Goal: Information Seeking & Learning: Learn about a topic

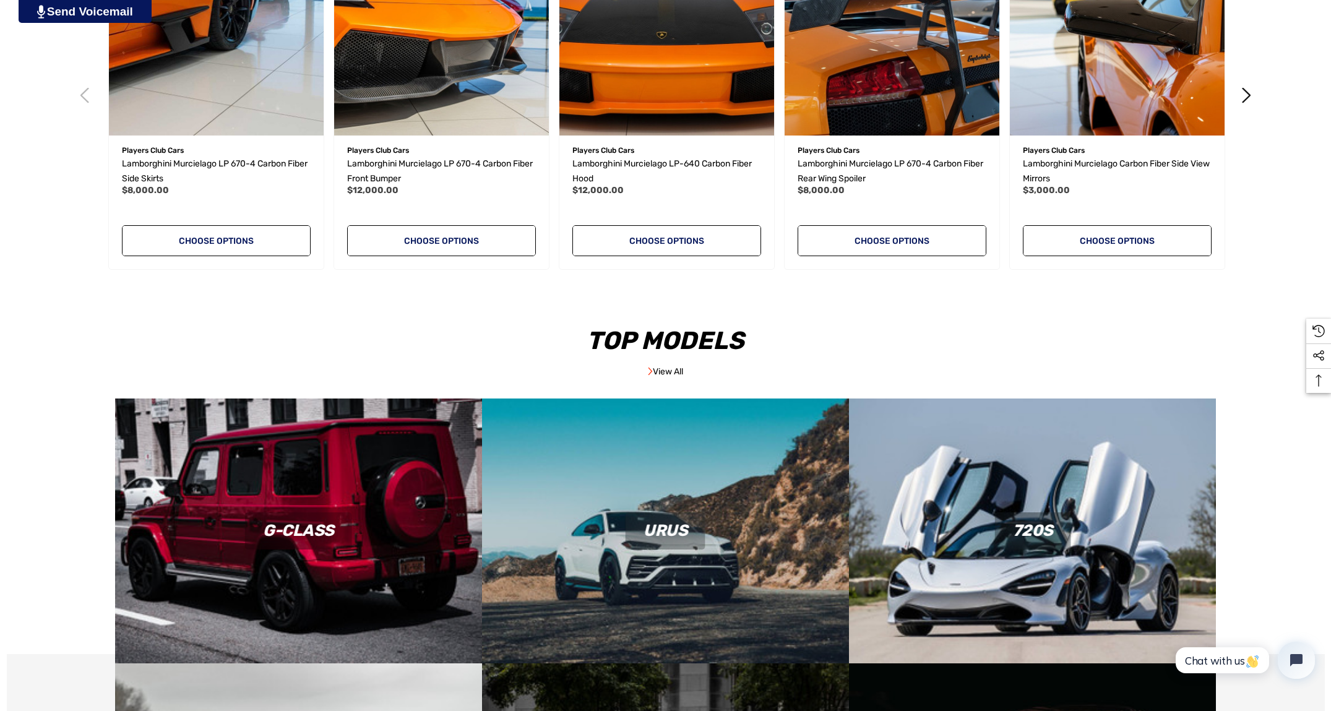
scroll to position [1153, 0]
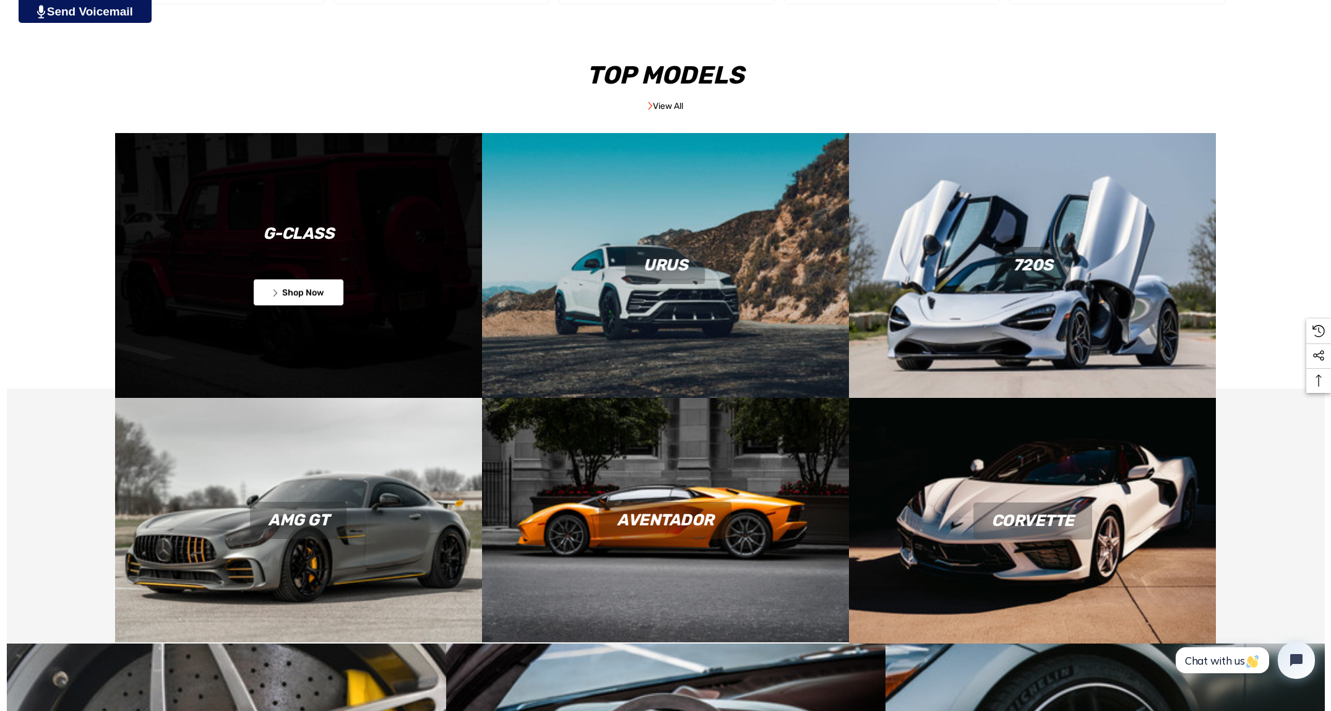
click at [278, 286] on link "Icon arrow left Icon arrow left Shop Now" at bounding box center [298, 292] width 91 height 27
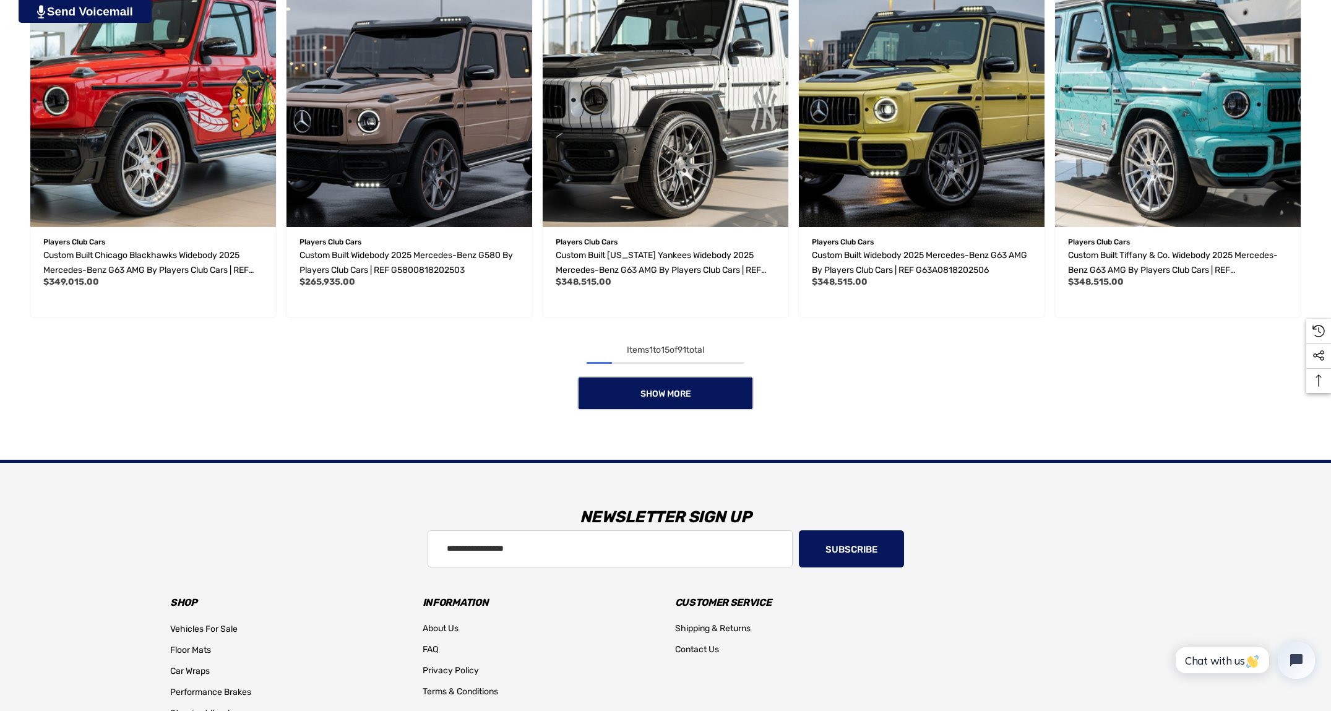
scroll to position [1146, 0]
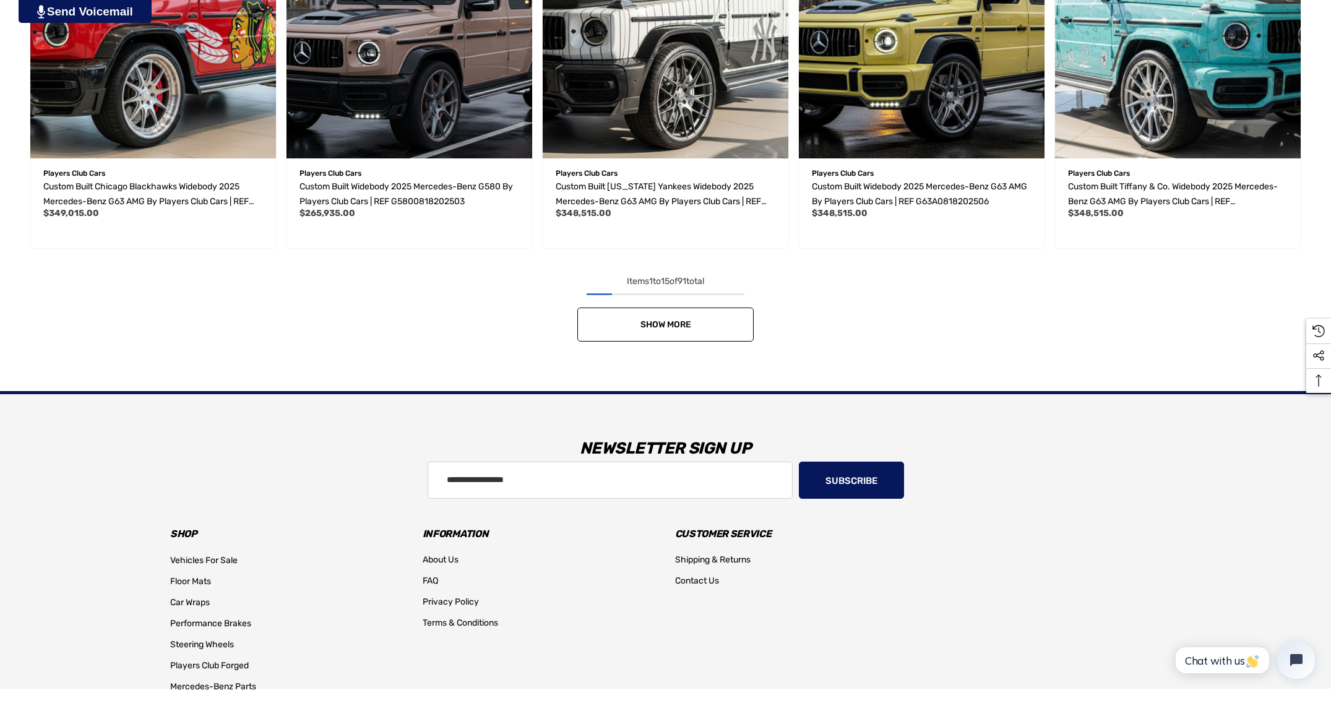
click at [710, 340] on link "Show More" at bounding box center [665, 324] width 176 height 34
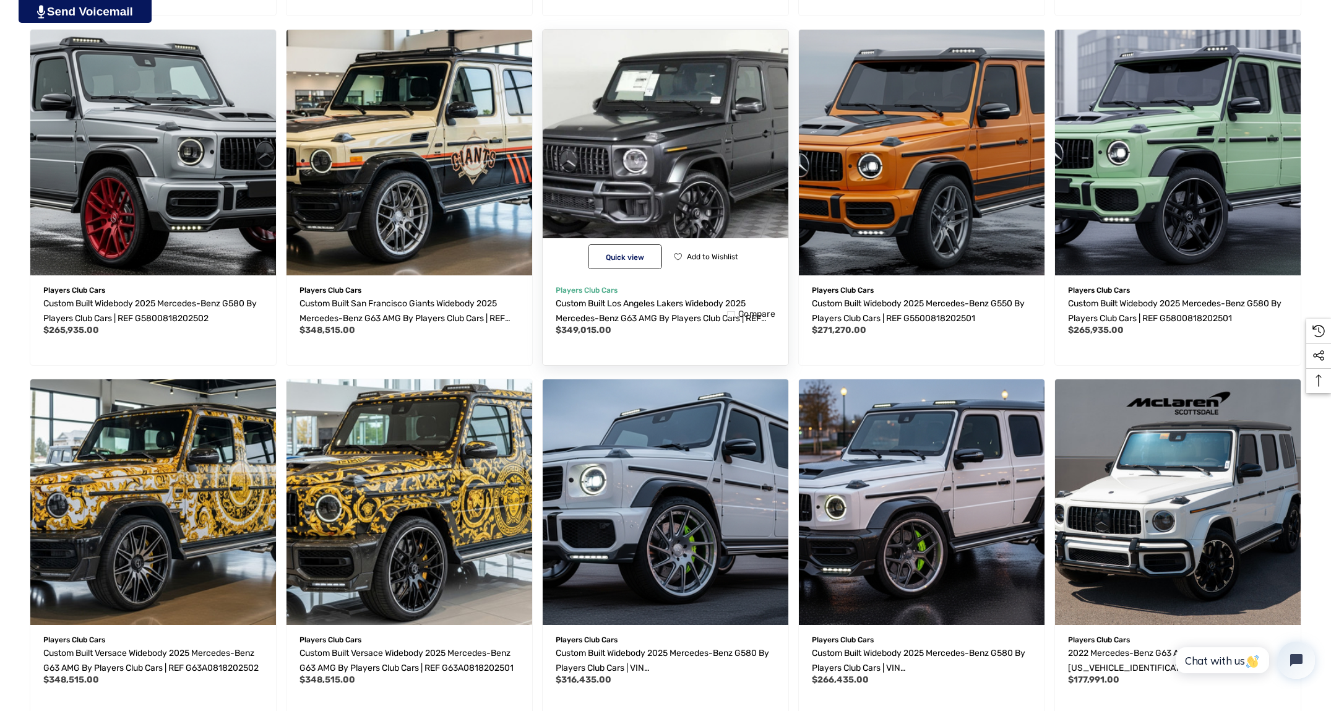
scroll to position [1574, 0]
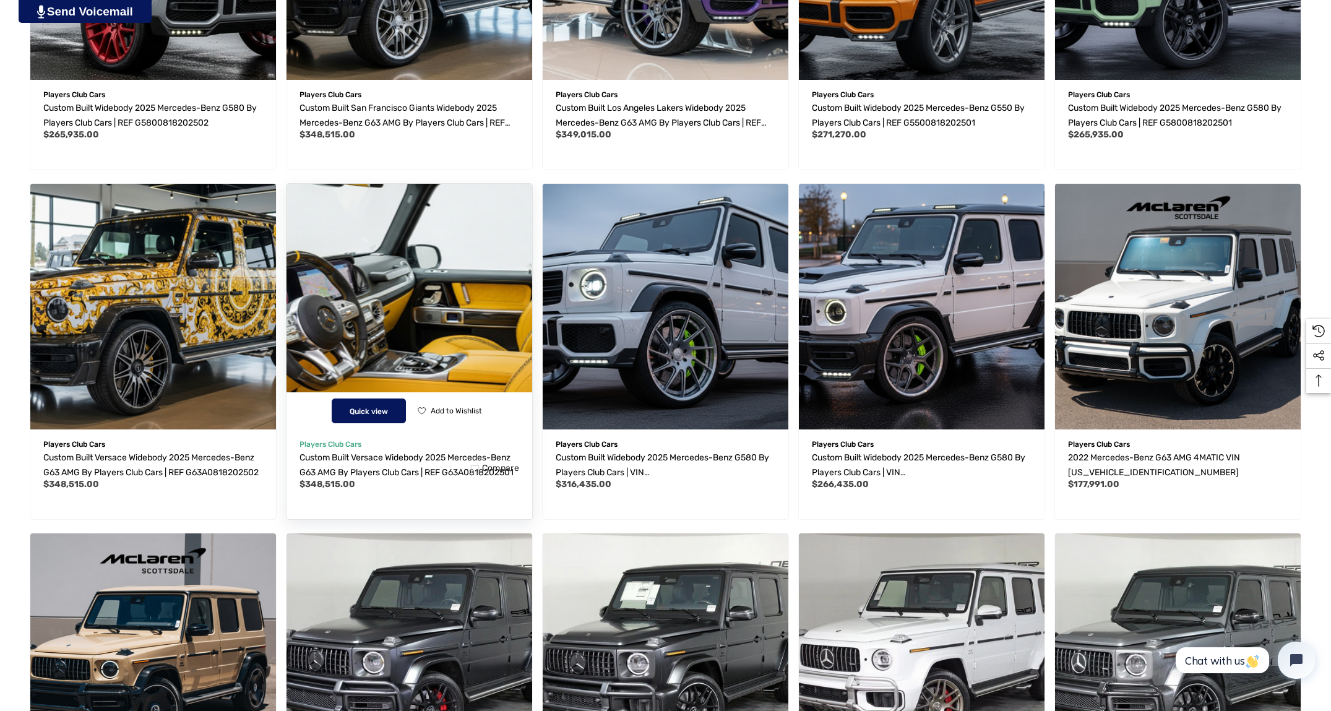
click at [384, 400] on button "Quick view" at bounding box center [369, 410] width 74 height 25
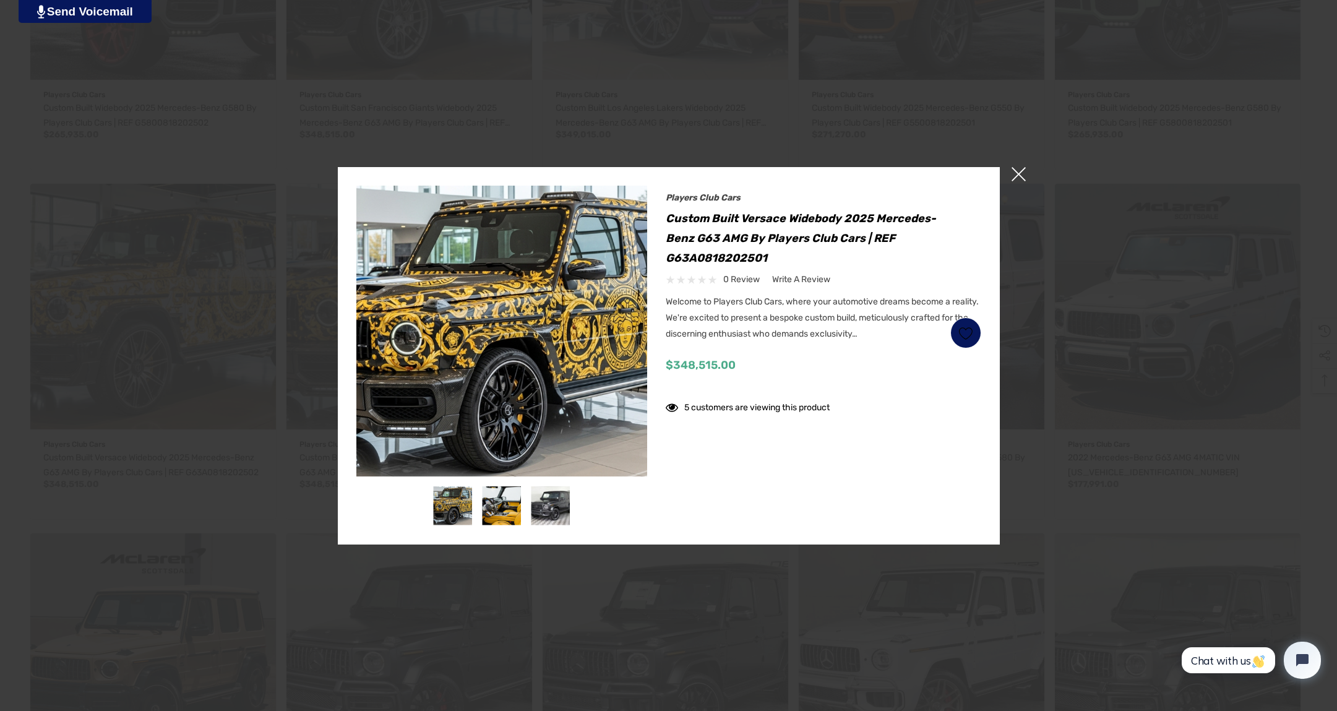
click at [503, 374] on img at bounding box center [499, 309] width 792 height 432
click at [497, 508] on img at bounding box center [501, 505] width 39 height 39
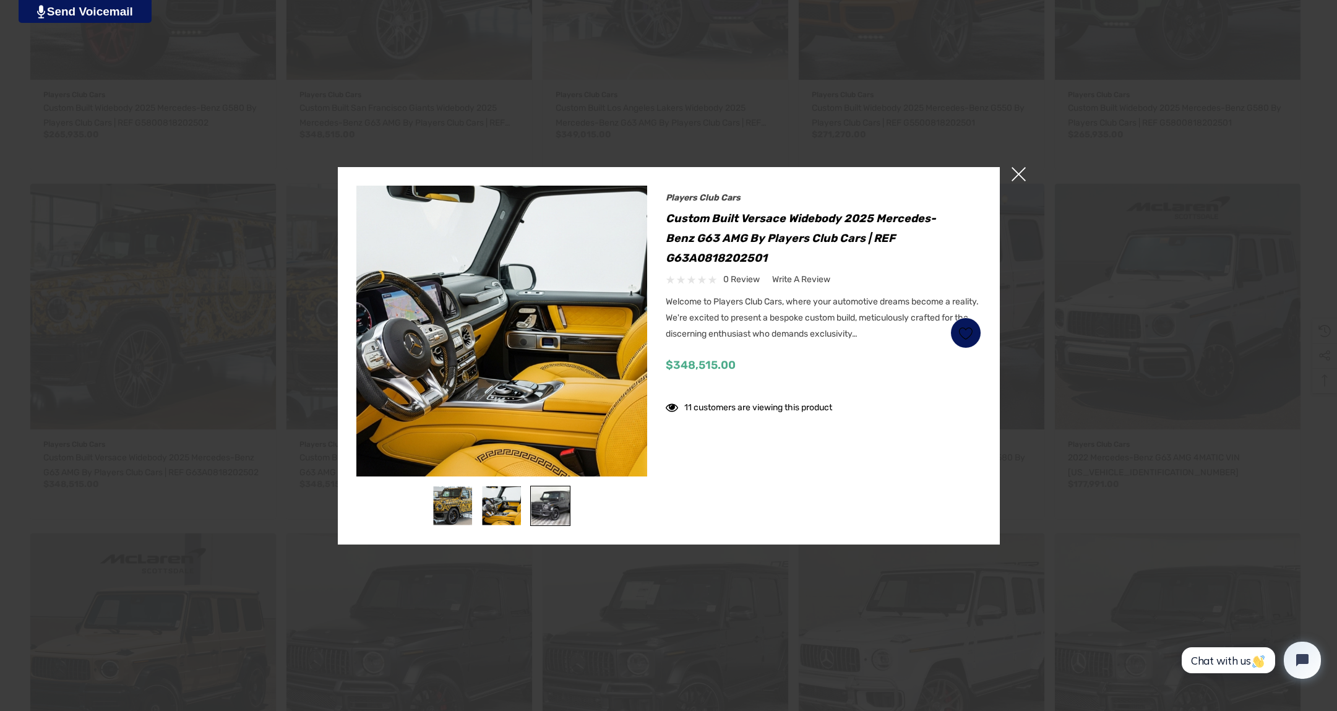
click at [554, 514] on img at bounding box center [550, 505] width 39 height 39
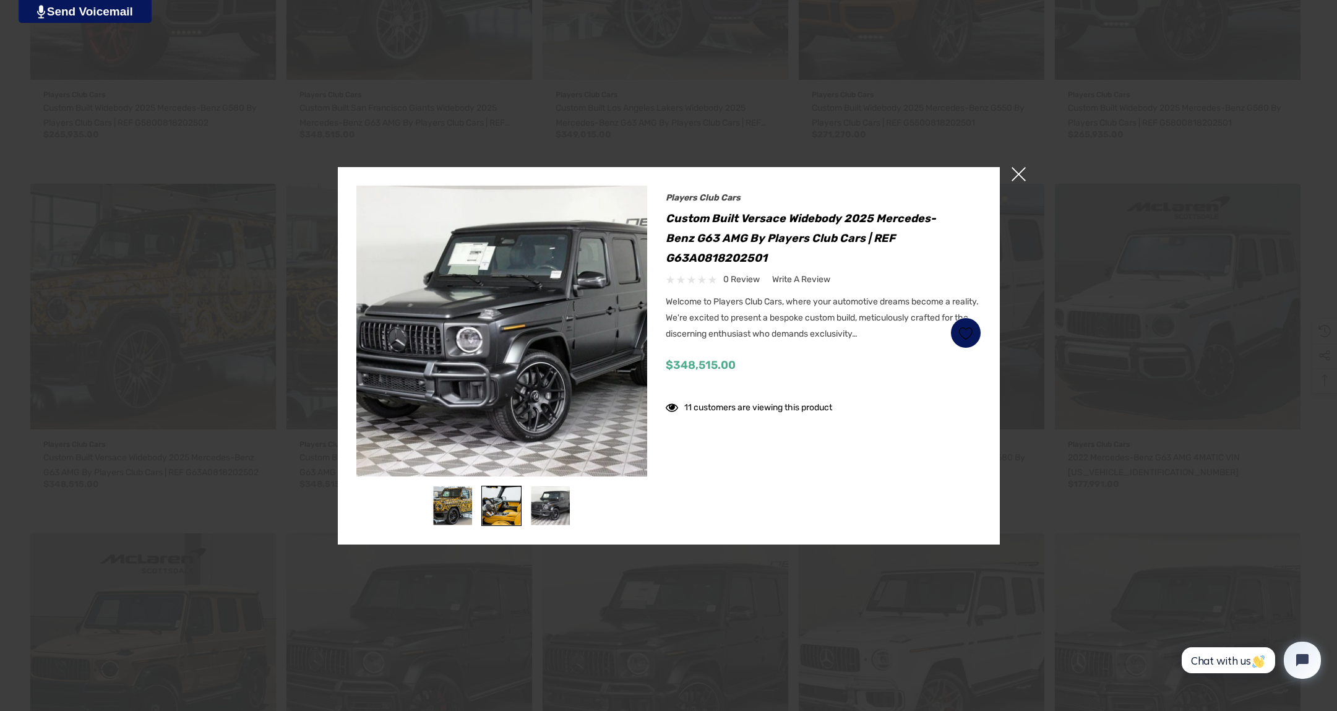
click at [509, 505] on img at bounding box center [501, 505] width 39 height 39
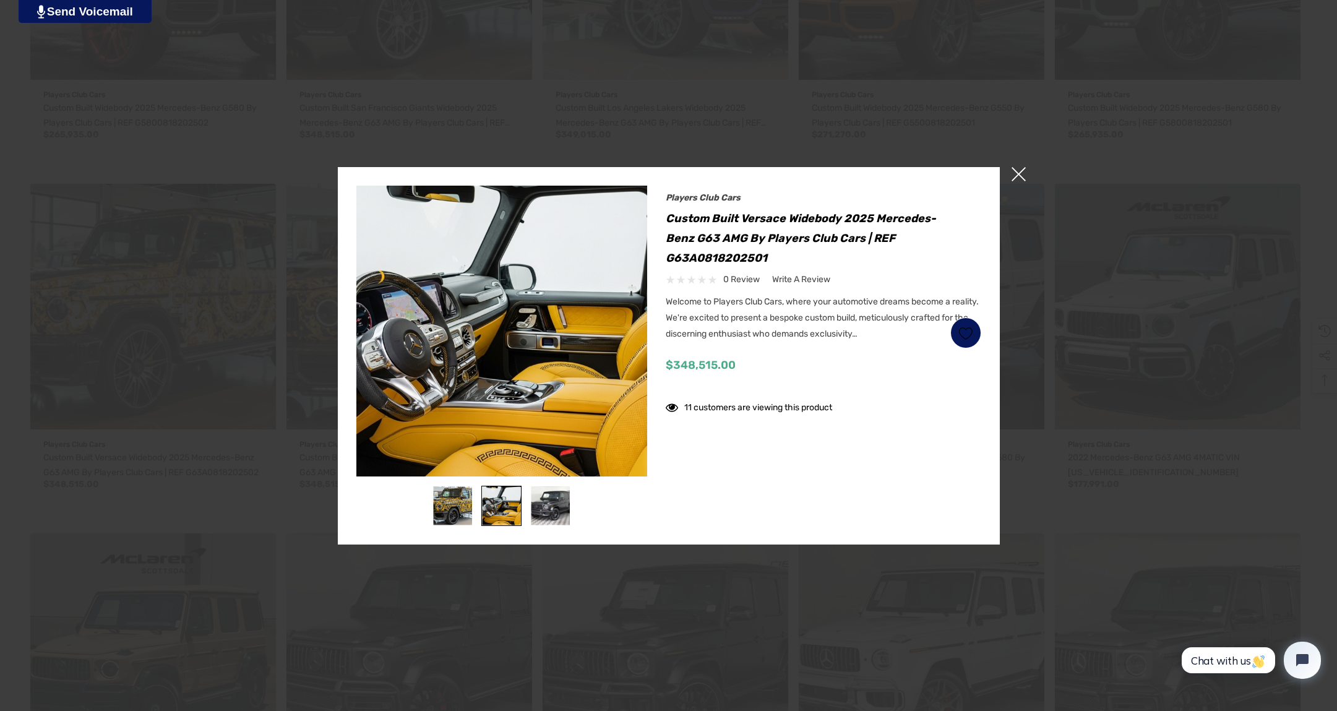
click at [487, 506] on img at bounding box center [501, 505] width 39 height 39
click at [1020, 173] on span "×" at bounding box center [1018, 174] width 14 height 14
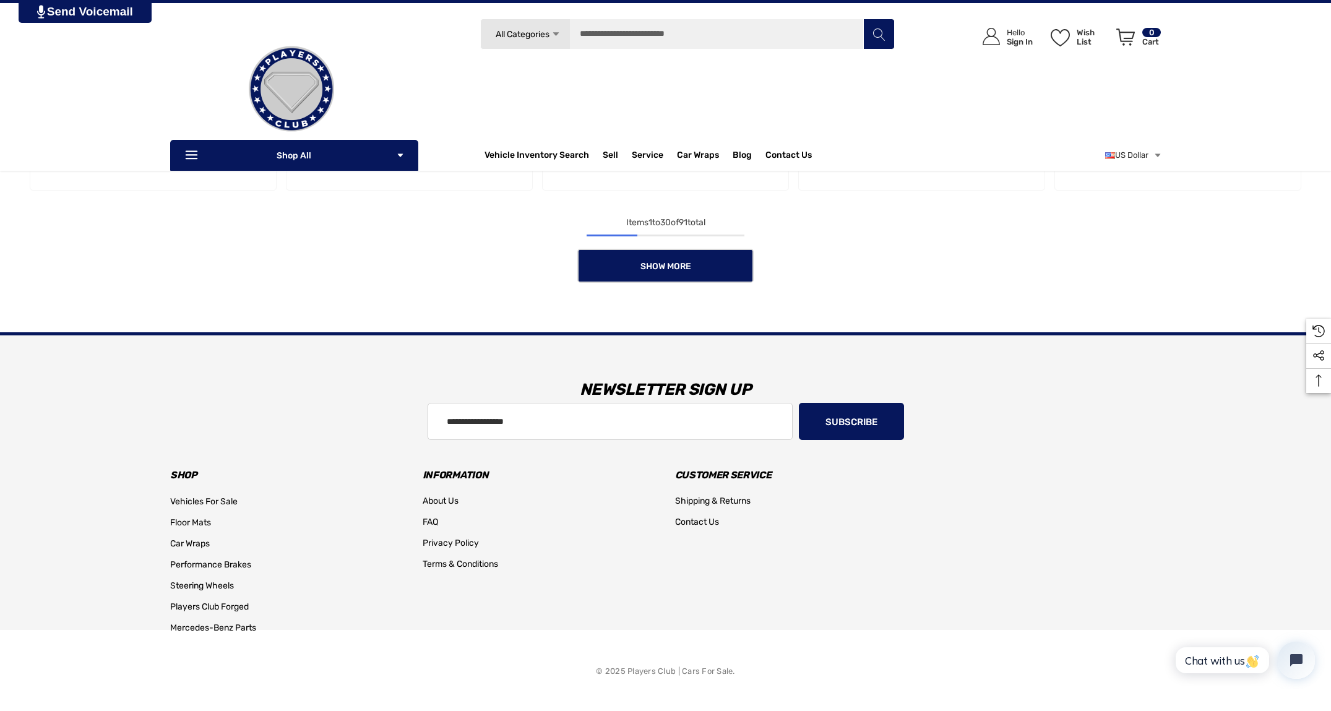
scroll to position [1635, 0]
